Goal: Subscribe to service/newsletter

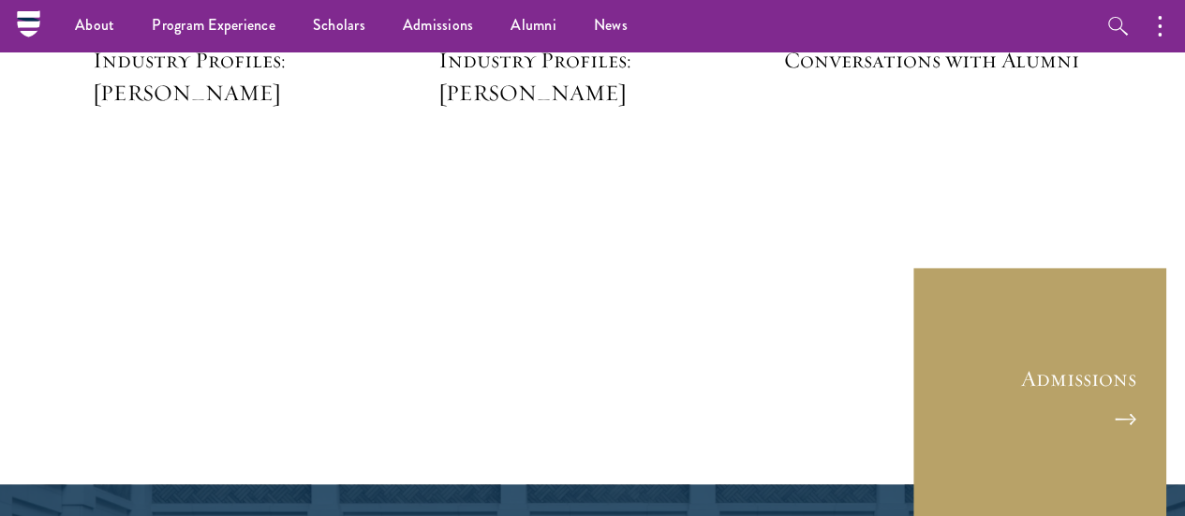
scroll to position [4675, 0]
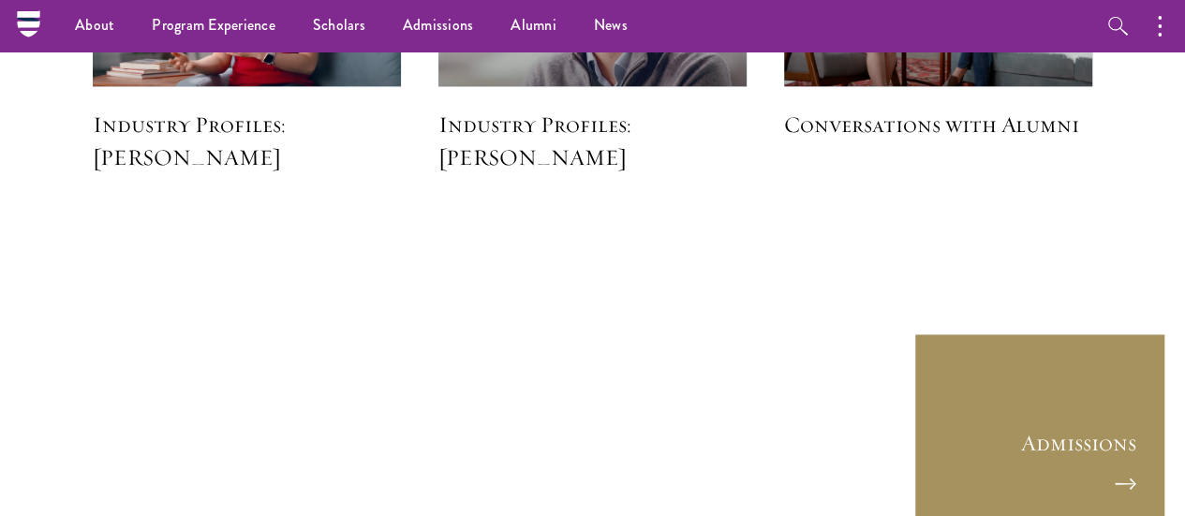
click at [1103, 391] on link "Admissions" at bounding box center [1039, 458] width 253 height 253
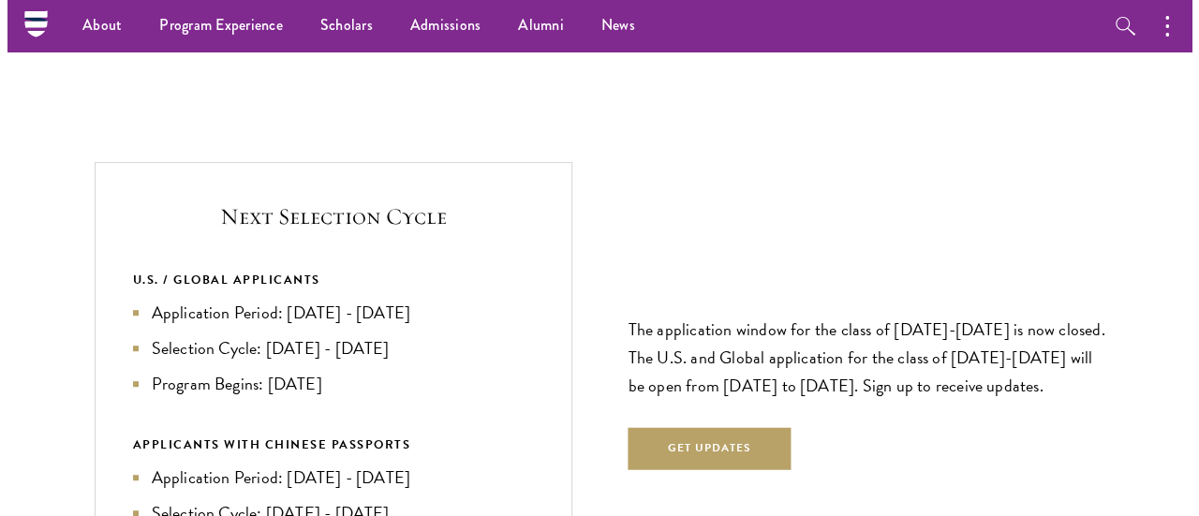
scroll to position [3830, 0]
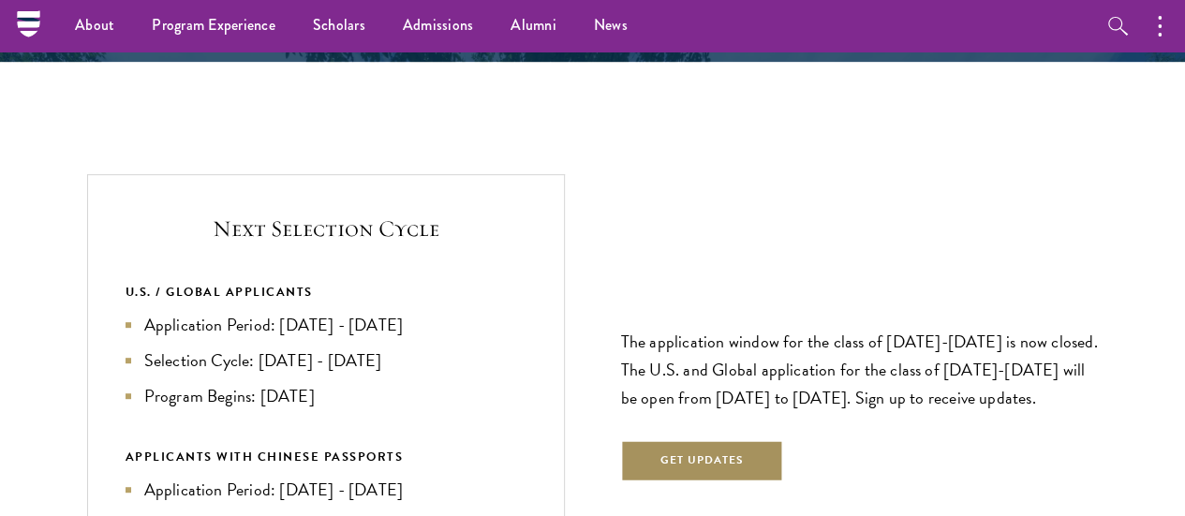
click at [670, 440] on button "Get Updates" at bounding box center [702, 461] width 163 height 42
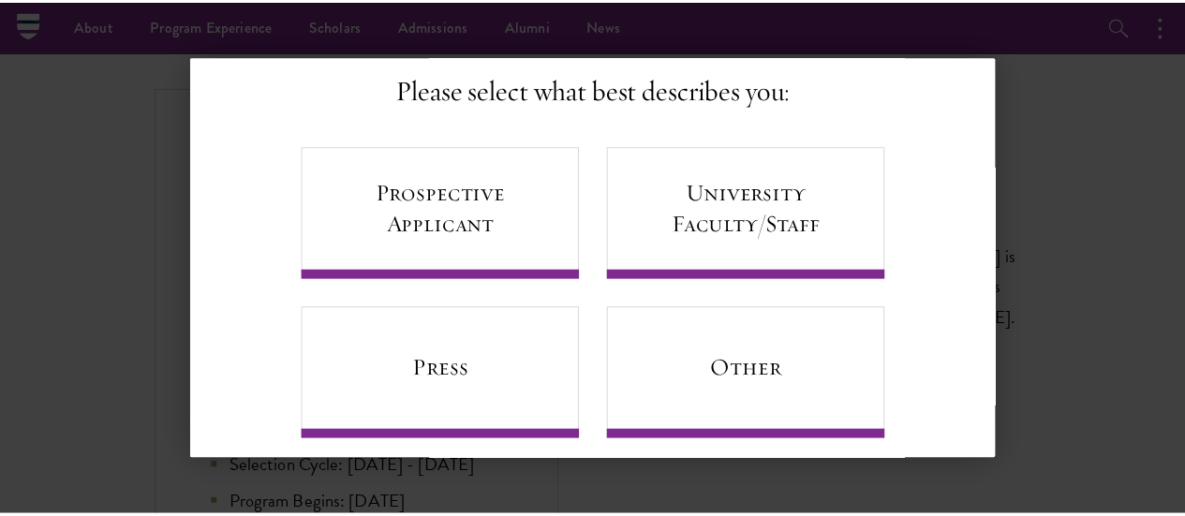
scroll to position [153, 0]
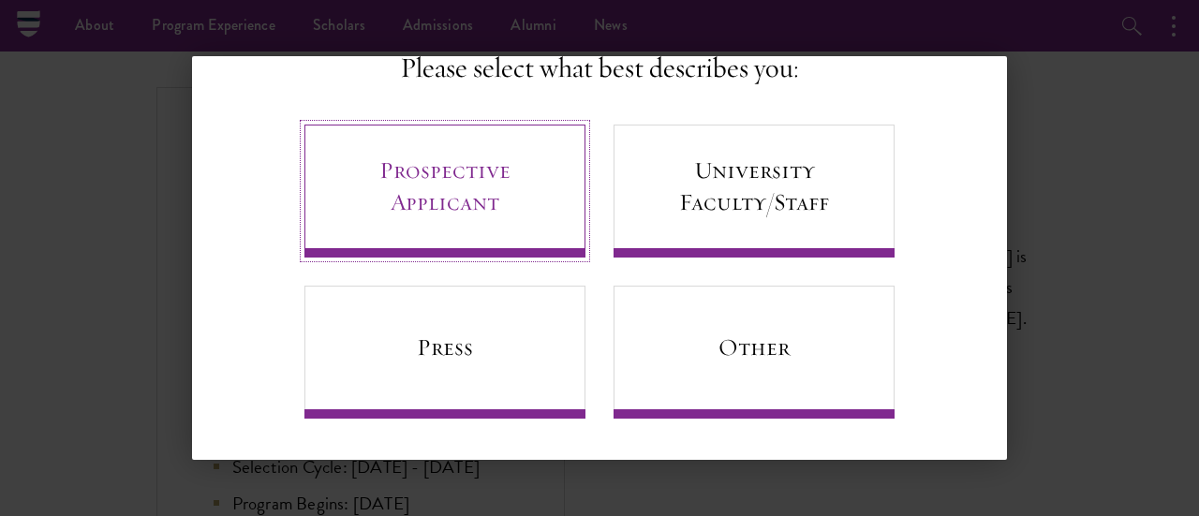
click at [421, 186] on link "Prospective Applicant" at bounding box center [444, 191] width 281 height 133
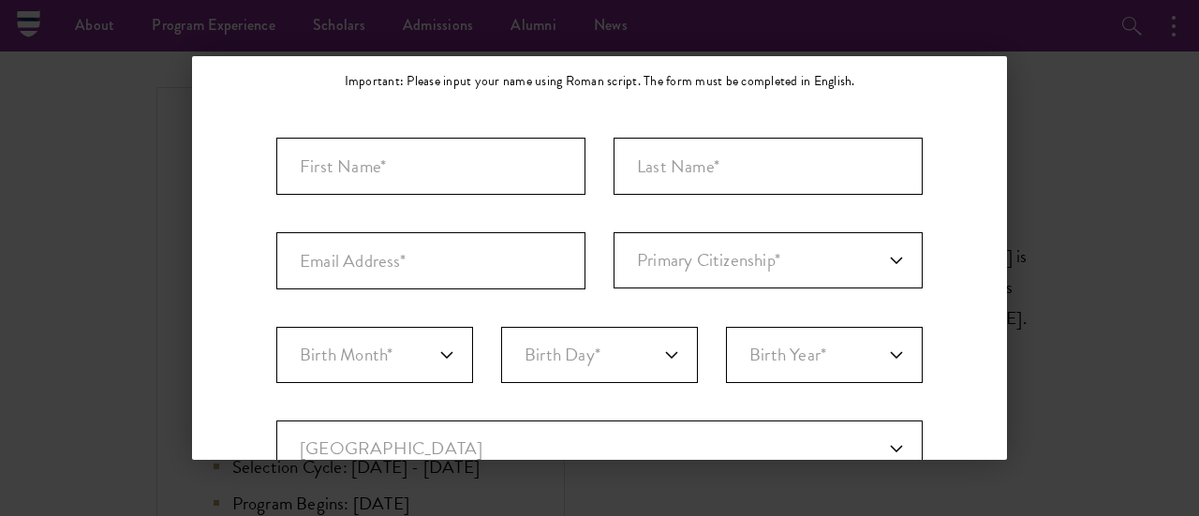
click at [1120, 295] on div "Back Stay Connected Please select what best describes you: Prospective Applican…" at bounding box center [599, 258] width 1199 height 404
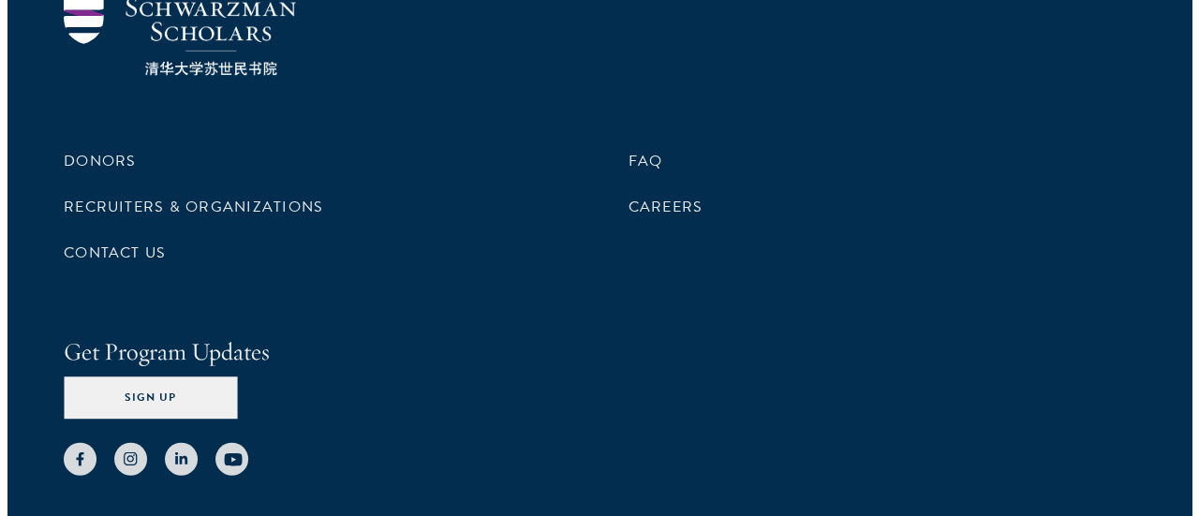
scroll to position [9248, 0]
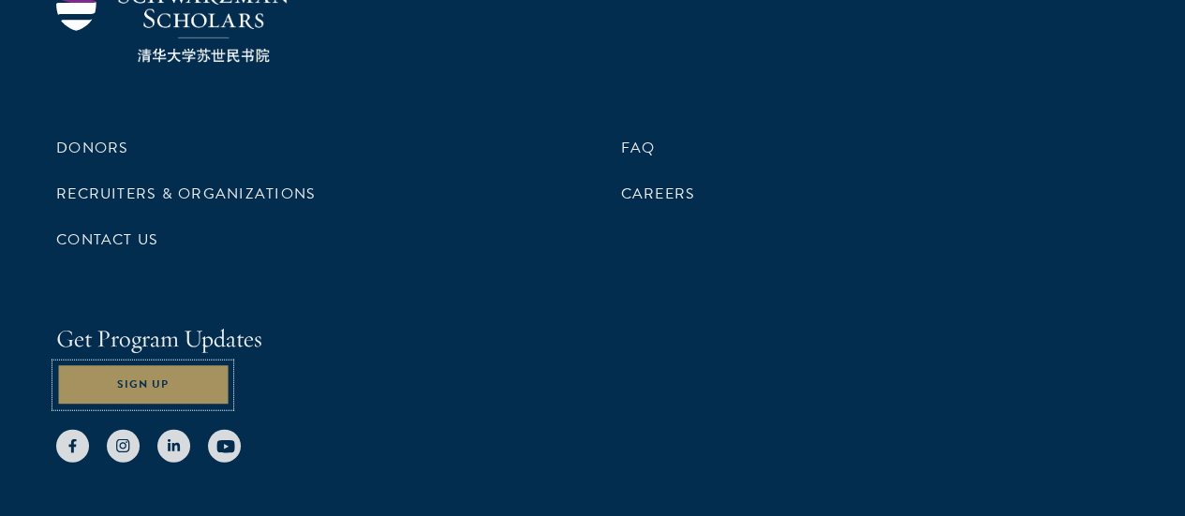
click at [229, 364] on button "Sign Up" at bounding box center [142, 385] width 173 height 42
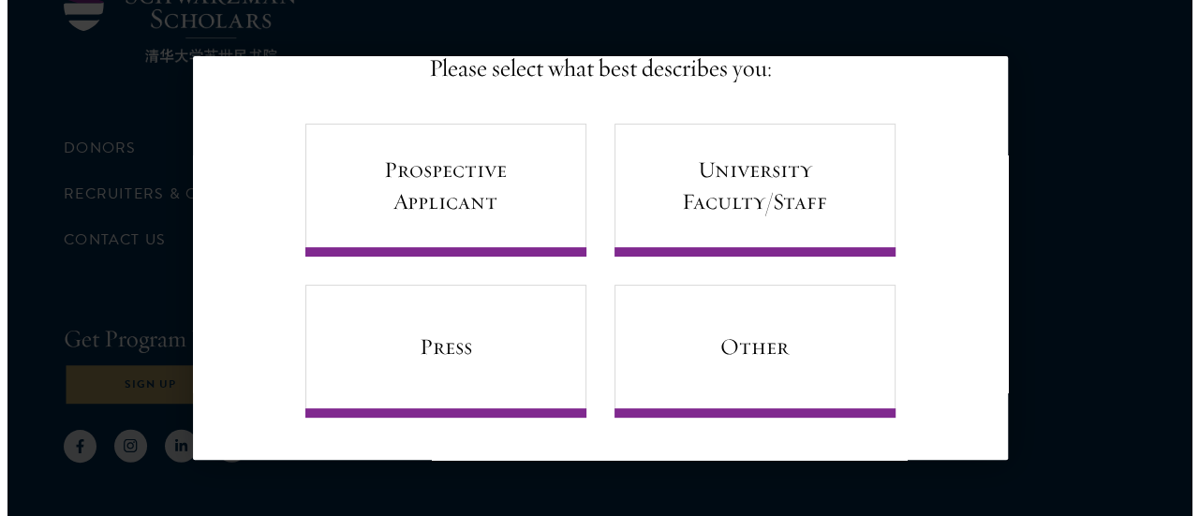
scroll to position [0, 0]
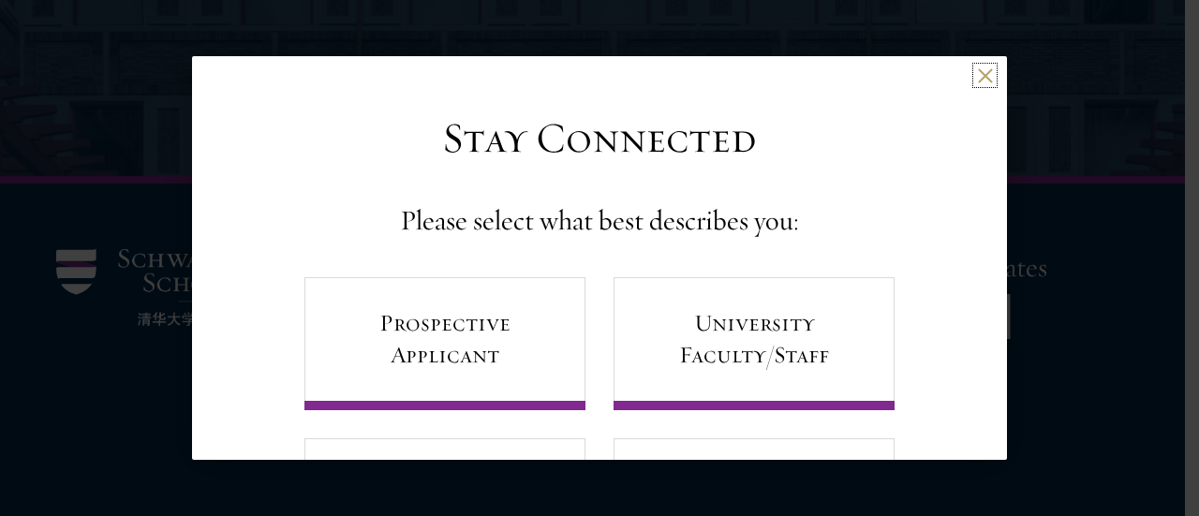
click at [977, 82] on button at bounding box center [985, 75] width 16 height 16
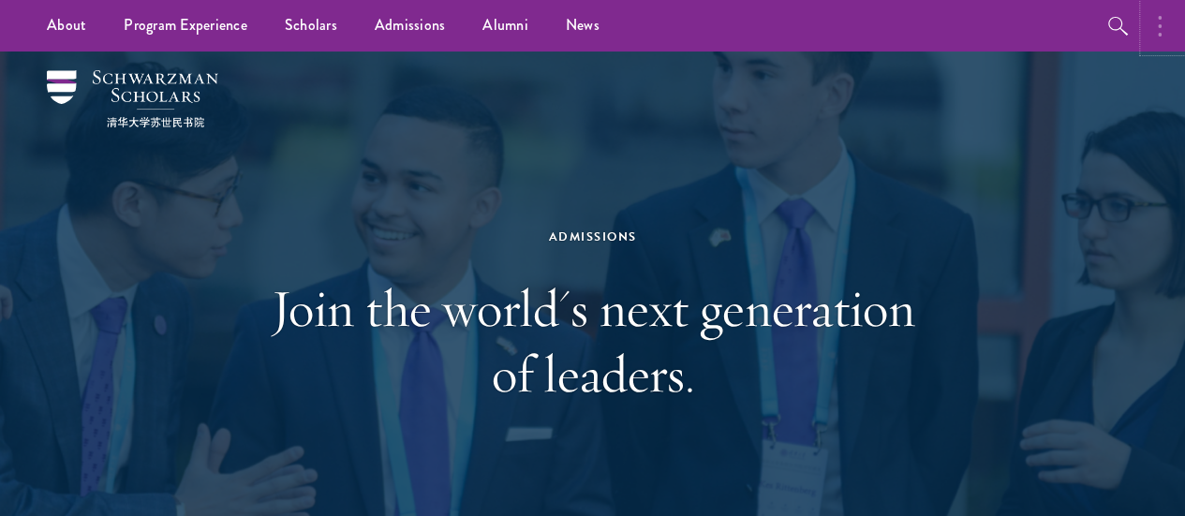
click at [1158, 25] on circle "button" at bounding box center [1160, 26] width 4 height 4
